Goal: Task Accomplishment & Management: Manage account settings

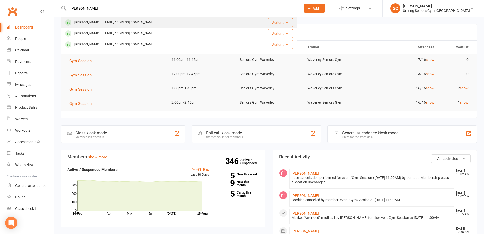
type input "[PERSON_NAME]"
click at [129, 22] on div "[EMAIL_ADDRESS][DOMAIN_NAME]" at bounding box center [128, 22] width 55 height 7
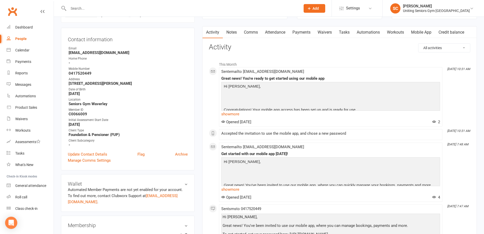
scroll to position [127, 0]
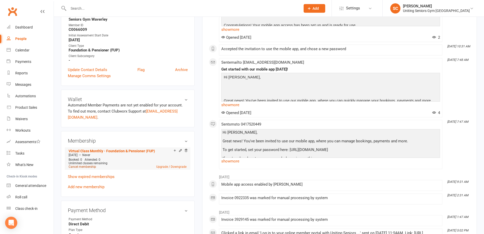
click at [91, 165] on link "Cancel membership" at bounding box center [82, 167] width 27 height 4
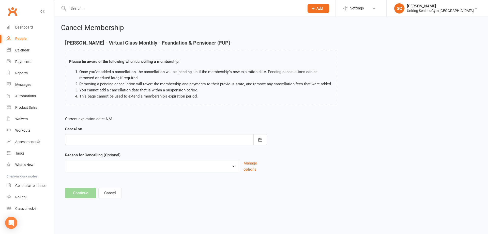
click at [139, 142] on div at bounding box center [166, 139] width 202 height 11
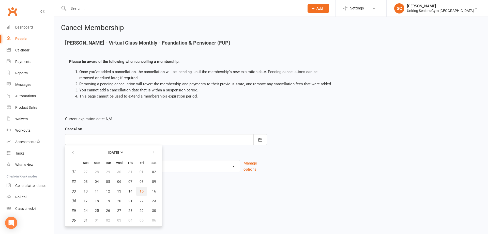
click at [138, 192] on button "15" at bounding box center [141, 190] width 11 height 9
type input "[DATE]"
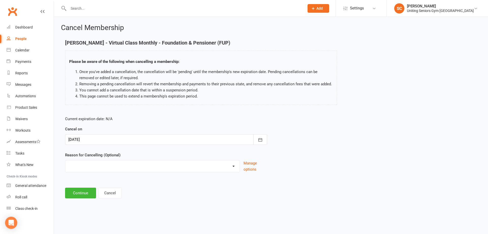
click at [133, 166] on select "Health reasons Holiday Injury Other Other reason" at bounding box center [152, 165] width 174 height 10
select select "4"
click at [65, 166] on select "Health reasons Holiday Injury Other Other reason" at bounding box center [152, 165] width 174 height 10
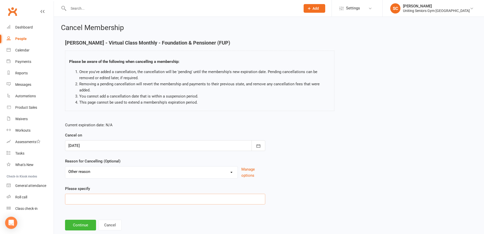
click at [87, 198] on input at bounding box center [165, 198] width 200 height 11
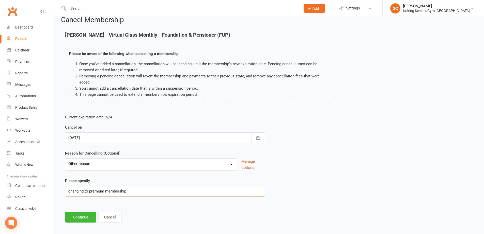
scroll to position [12, 0]
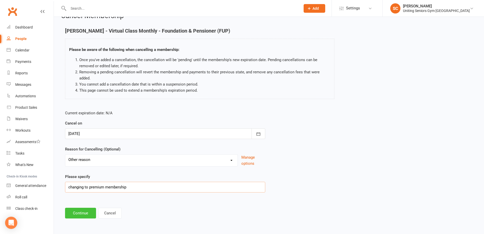
type input "changing to premium membership"
click at [82, 211] on button "Continue" at bounding box center [80, 212] width 31 height 11
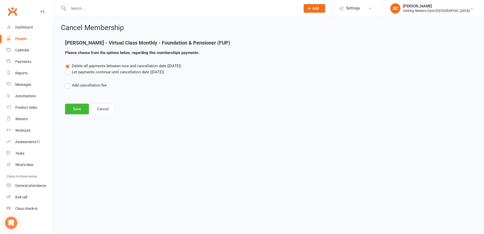
scroll to position [0, 0]
click at [69, 73] on label "Let payments continue until cancellation date ([DATE])" at bounding box center [114, 72] width 99 height 6
click at [68, 69] on input "Let payments continue until cancellation date ([DATE])" at bounding box center [66, 69] width 3 height 0
click at [70, 110] on button "Save" at bounding box center [77, 108] width 24 height 11
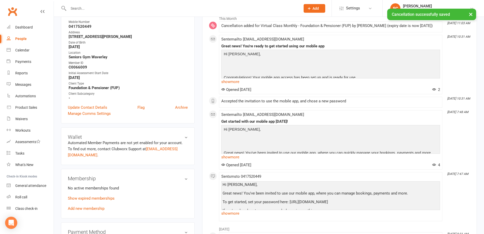
scroll to position [102, 0]
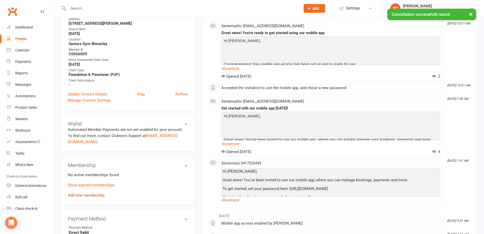
click at [91, 193] on link "Add new membership" at bounding box center [86, 195] width 37 height 5
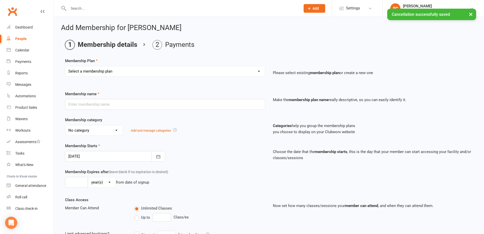
click at [111, 68] on select "Select a membership plan Create new Membership Plan Initial Assessment + Set Up…" at bounding box center [165, 71] width 200 height 10
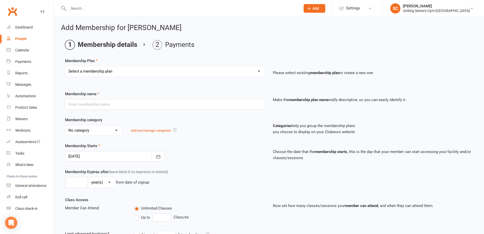
select select "31"
click at [65, 66] on select "Select a membership plan Create new Membership Plan Initial Assessment + Set Up…" at bounding box center [165, 71] width 200 height 10
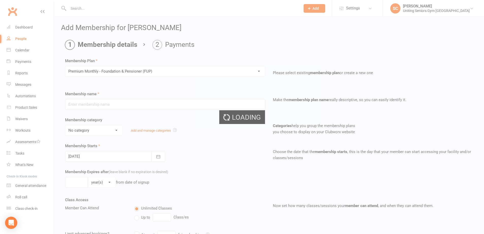
type input "Premium Monthly - Foundation & Pensioner (FUP)"
select select "5"
type input "0"
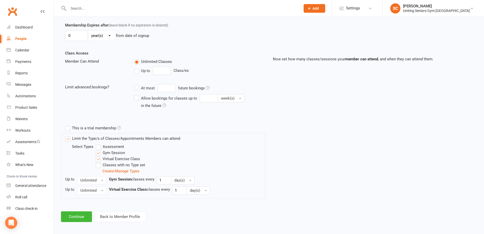
scroll to position [149, 0]
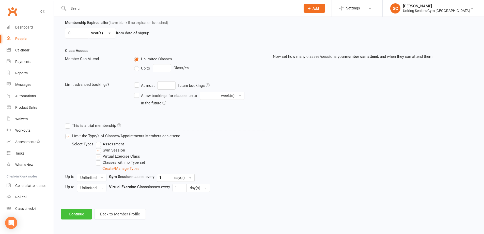
click at [86, 212] on button "Continue" at bounding box center [76, 213] width 31 height 11
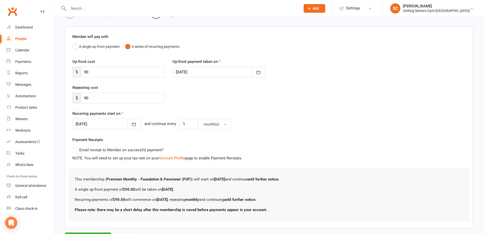
scroll to position [56, 0]
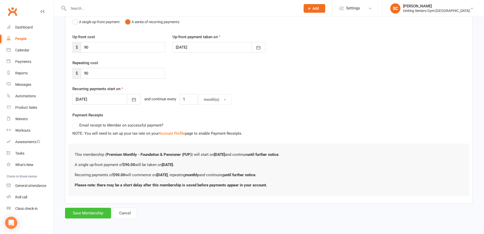
click at [102, 212] on button "Save Membership" at bounding box center [88, 212] width 46 height 11
